Goal: Navigation & Orientation: Go to known website

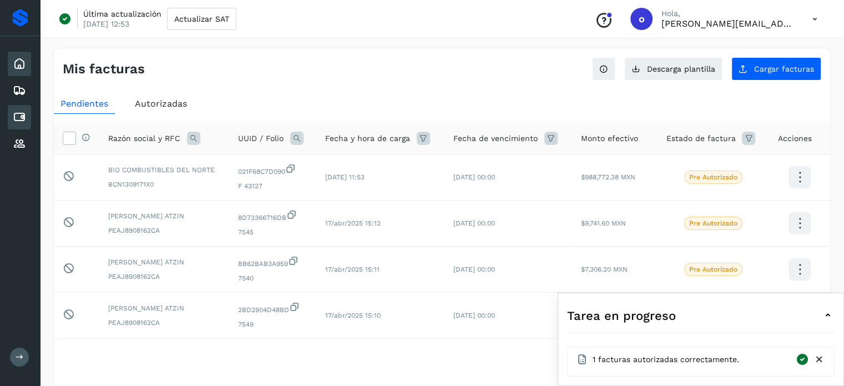
click at [24, 69] on icon at bounding box center [19, 63] width 13 height 13
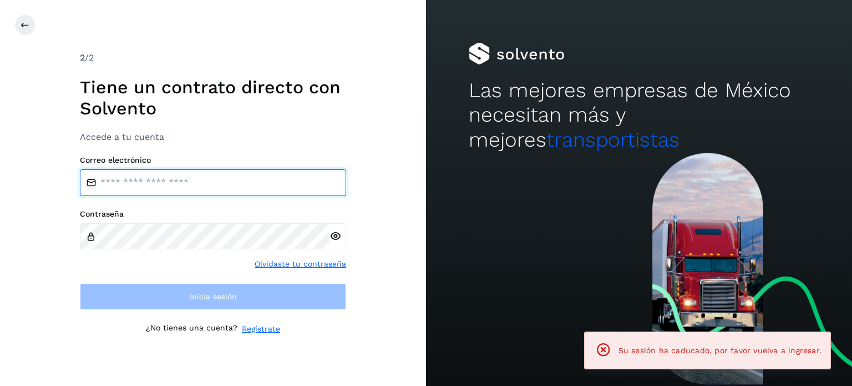
click at [140, 180] on input "email" at bounding box center [213, 182] width 266 height 27
type input "**********"
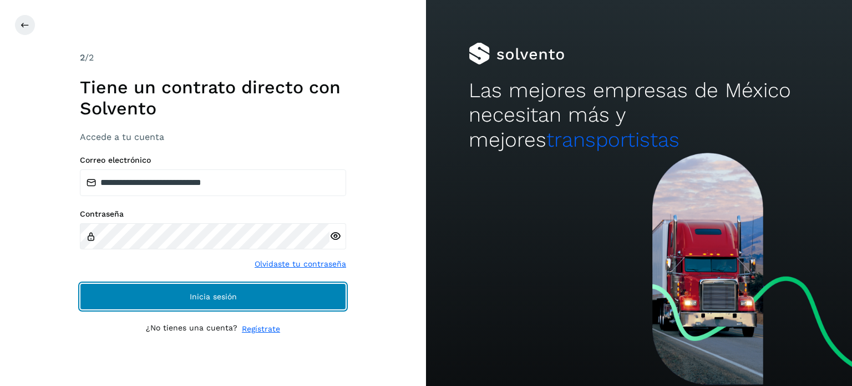
click at [257, 291] on button "Inicia sesión" at bounding box center [213, 296] width 266 height 27
